Goal: Task Accomplishment & Management: Manage account settings

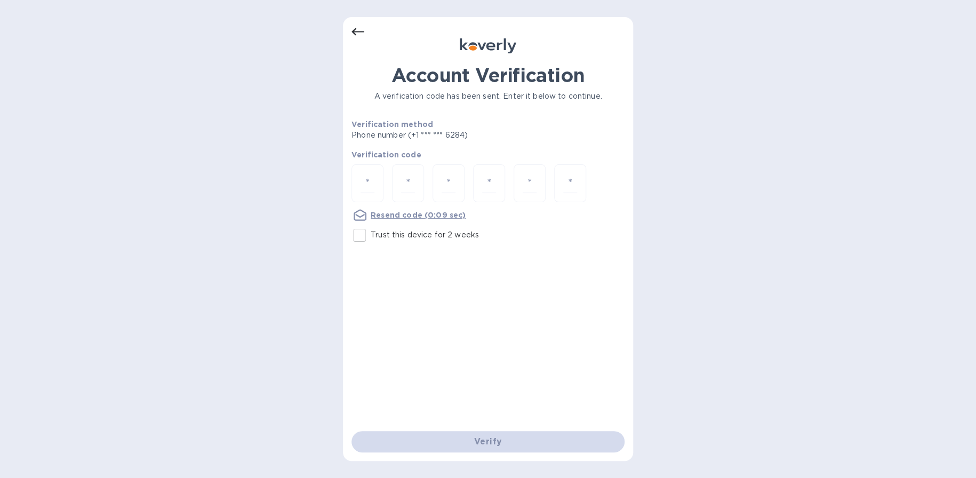
click at [361, 235] on input "Trust this device for 2 weeks" at bounding box center [359, 235] width 22 height 22
checkbox input "true"
click at [368, 173] on input "number" at bounding box center [368, 183] width 14 height 20
paste input "5"
type input "5"
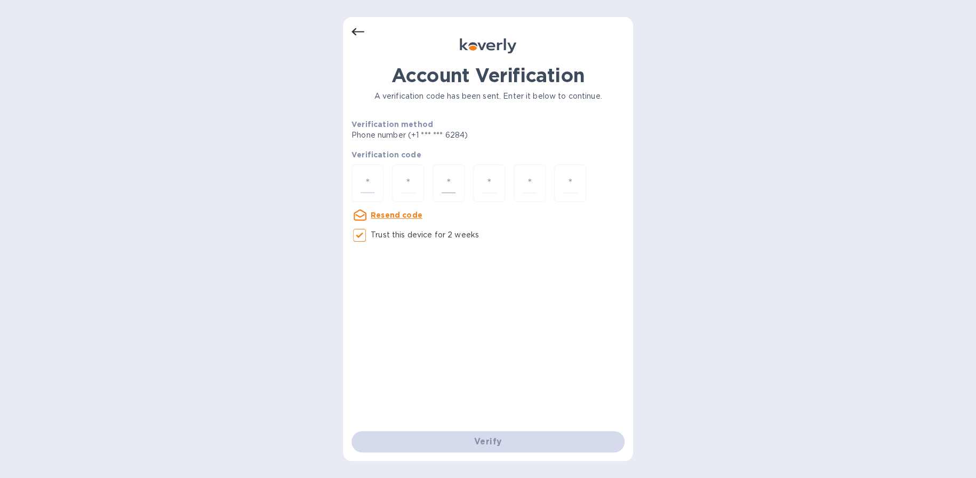
type input "7"
type input "9"
type input "1"
type input "2"
type input "3"
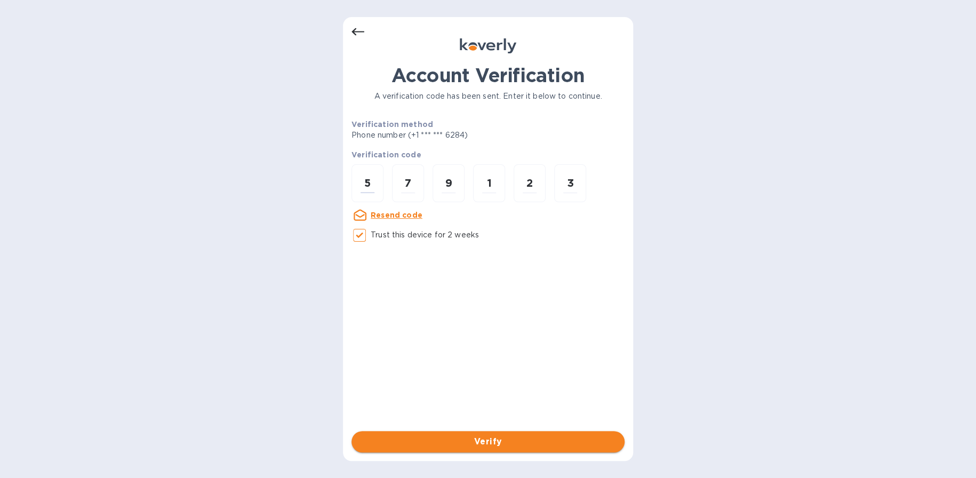
type input "5"
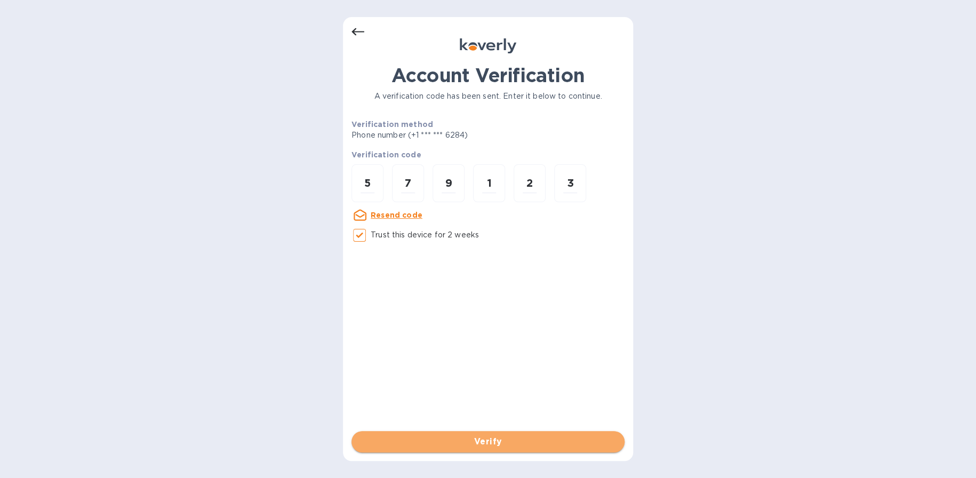
click at [480, 439] on span "Verify" at bounding box center [488, 441] width 256 height 13
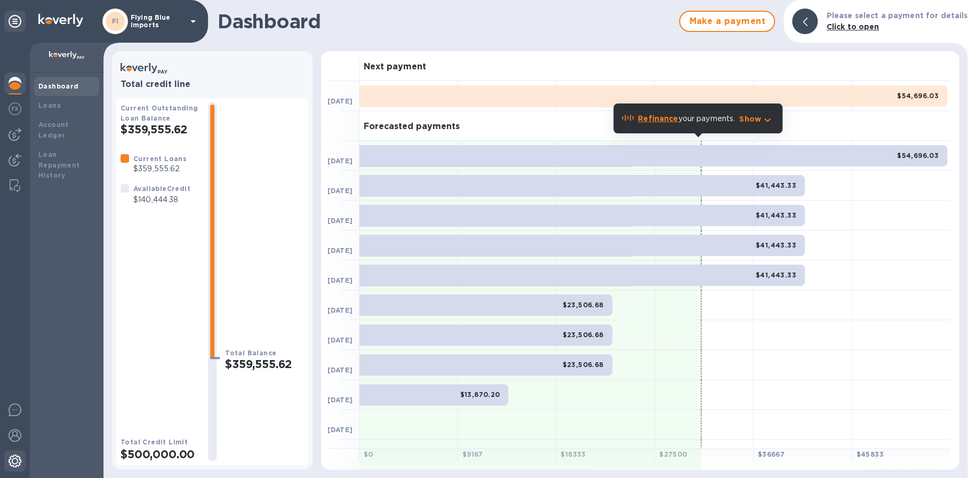
click at [18, 455] on img at bounding box center [15, 461] width 13 height 13
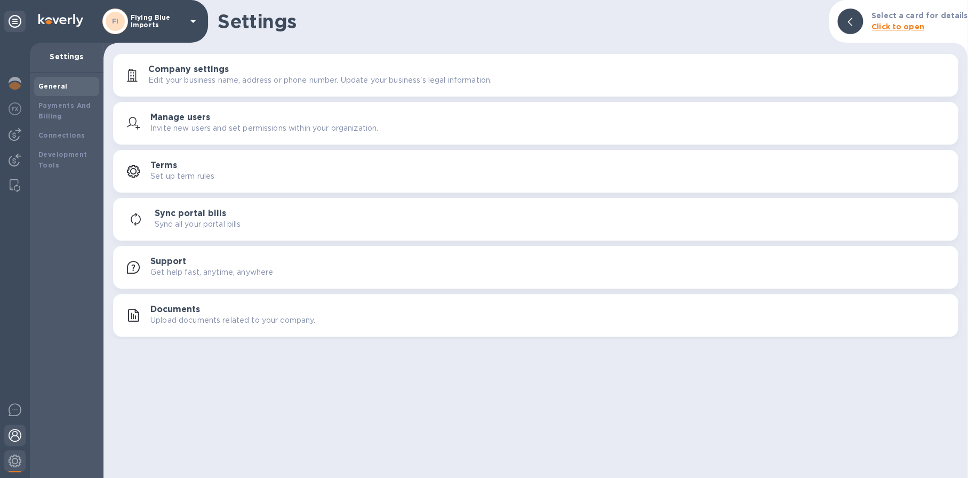
click at [14, 436] on img at bounding box center [15, 435] width 13 height 13
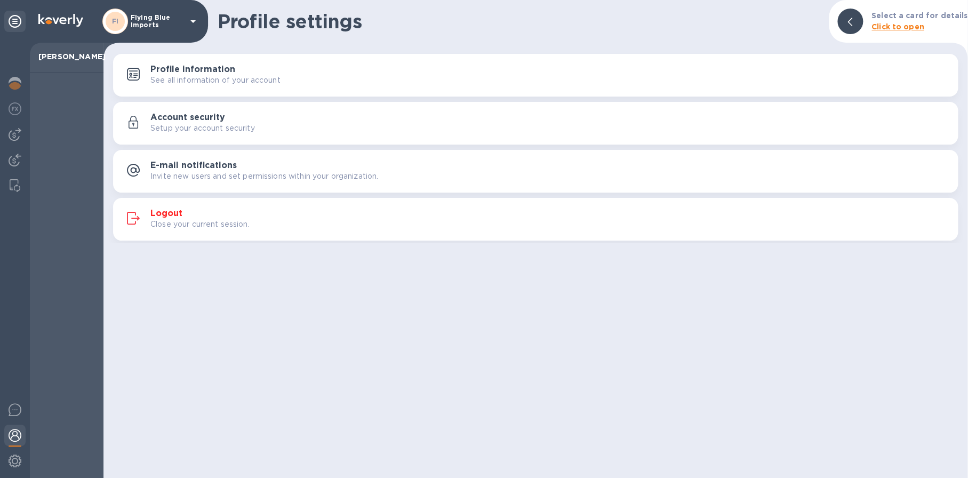
click at [173, 200] on button "Logout Close your current session." at bounding box center [535, 219] width 845 height 43
